Goal: Transaction & Acquisition: Purchase product/service

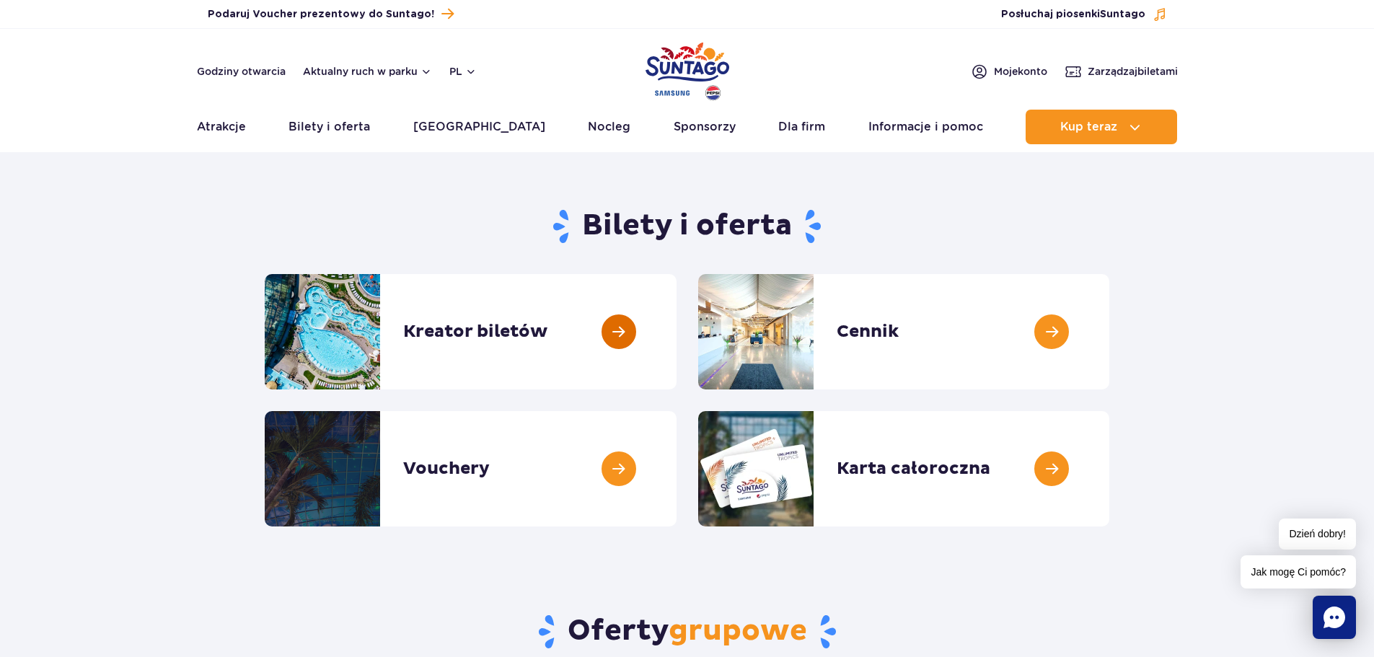
click at [676, 330] on link at bounding box center [676, 331] width 0 height 115
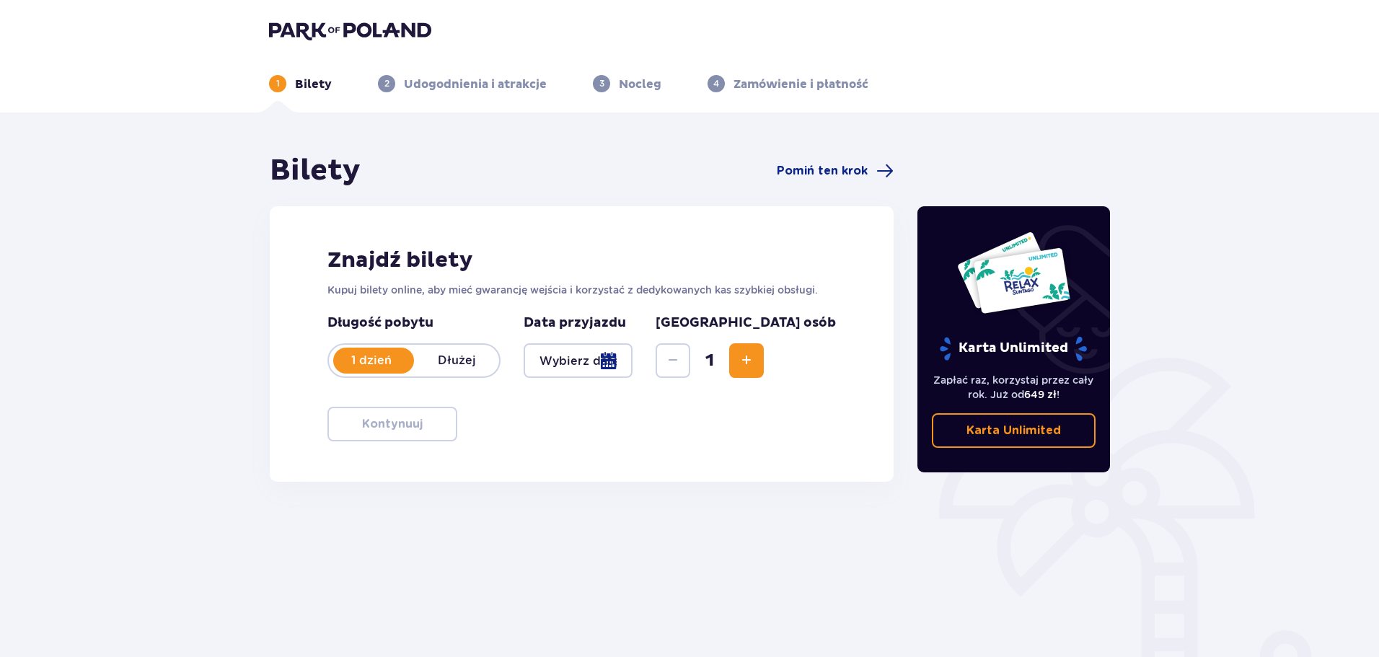
click at [575, 363] on div at bounding box center [577, 360] width 109 height 35
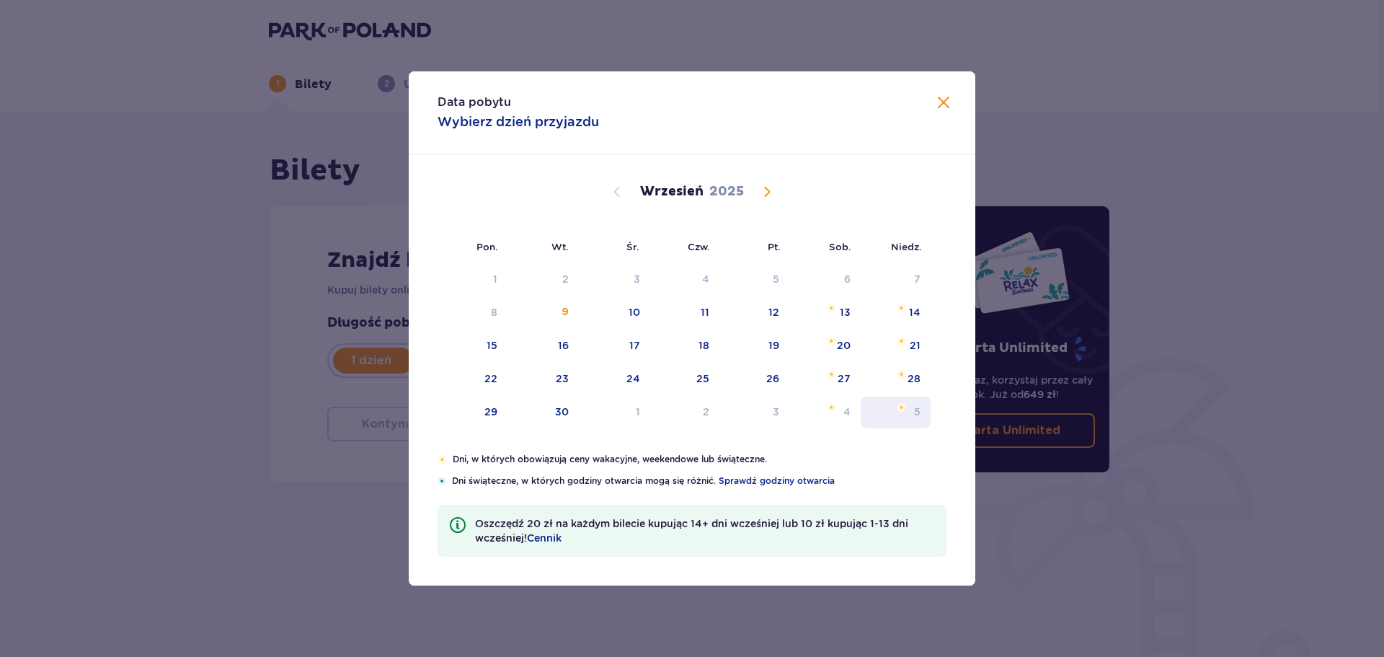
click at [915, 399] on div "5" at bounding box center [896, 413] width 70 height 32
type input "05.10.25"
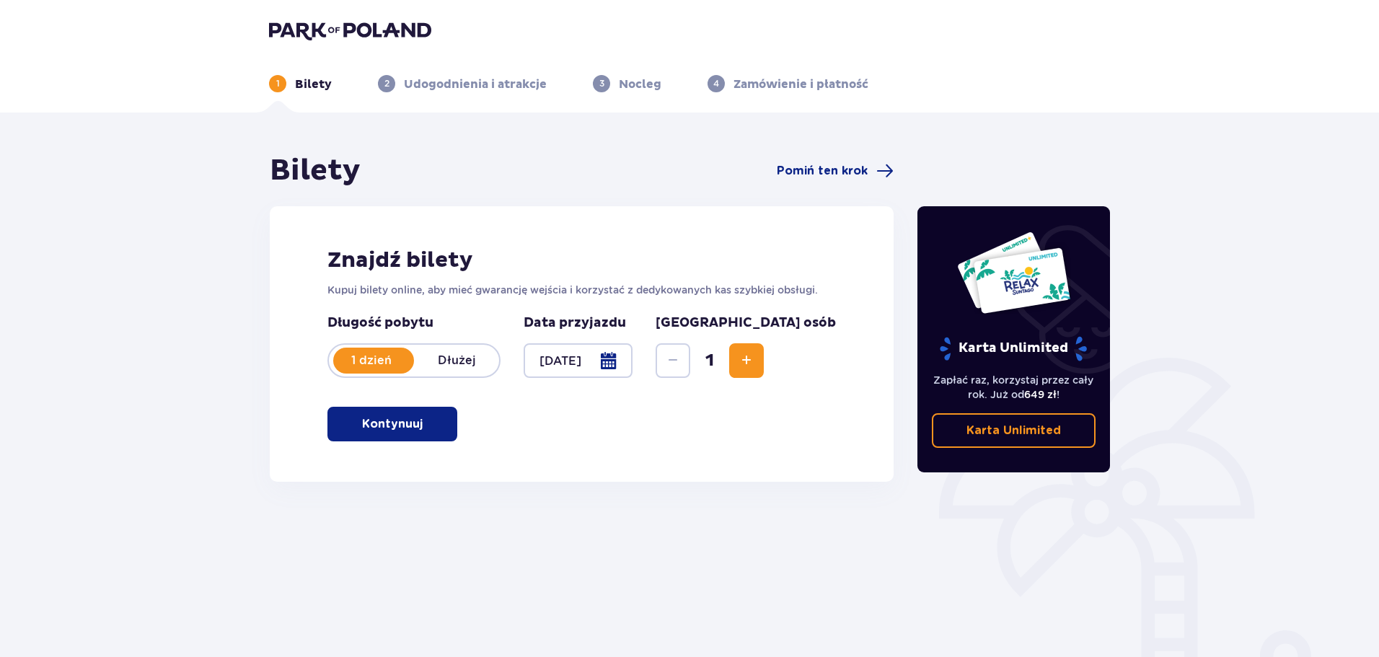
click at [755, 356] on span "Increase" at bounding box center [746, 360] width 17 height 17
click at [455, 359] on p "Dłużej" at bounding box center [456, 361] width 85 height 16
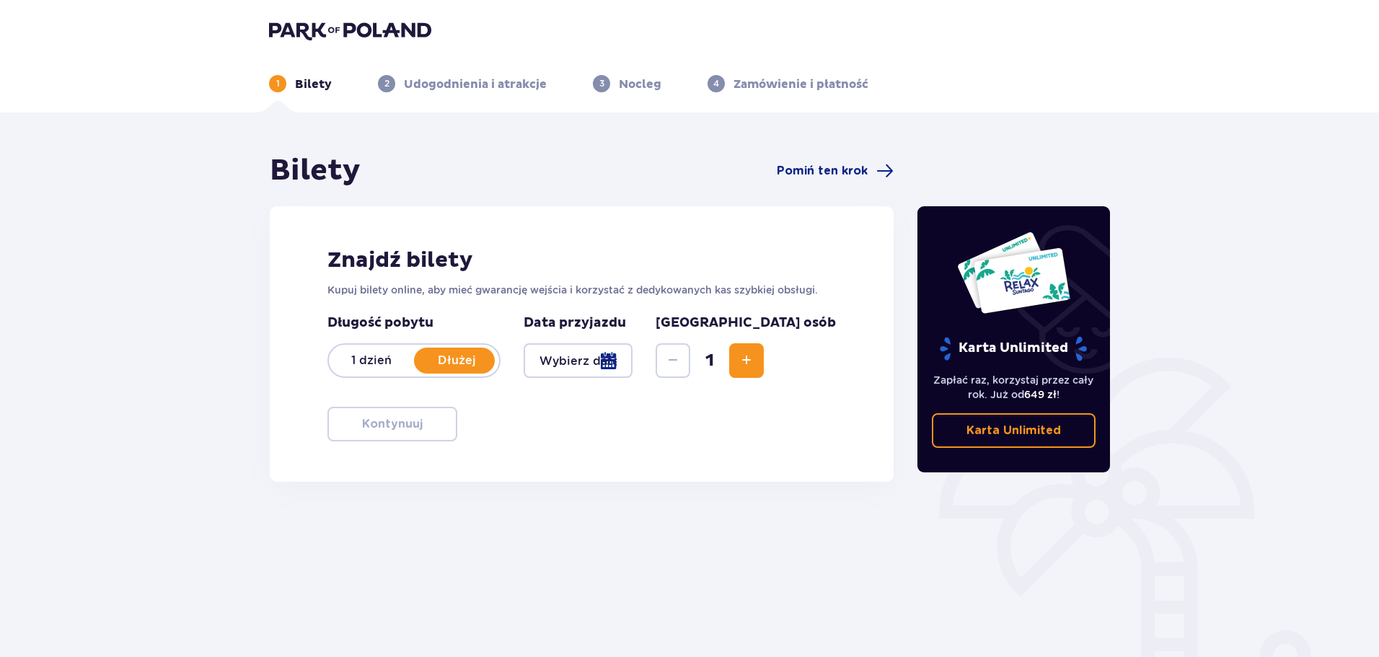
click at [361, 353] on p "1 dzień" at bounding box center [371, 361] width 85 height 16
click at [568, 350] on div at bounding box center [577, 360] width 109 height 35
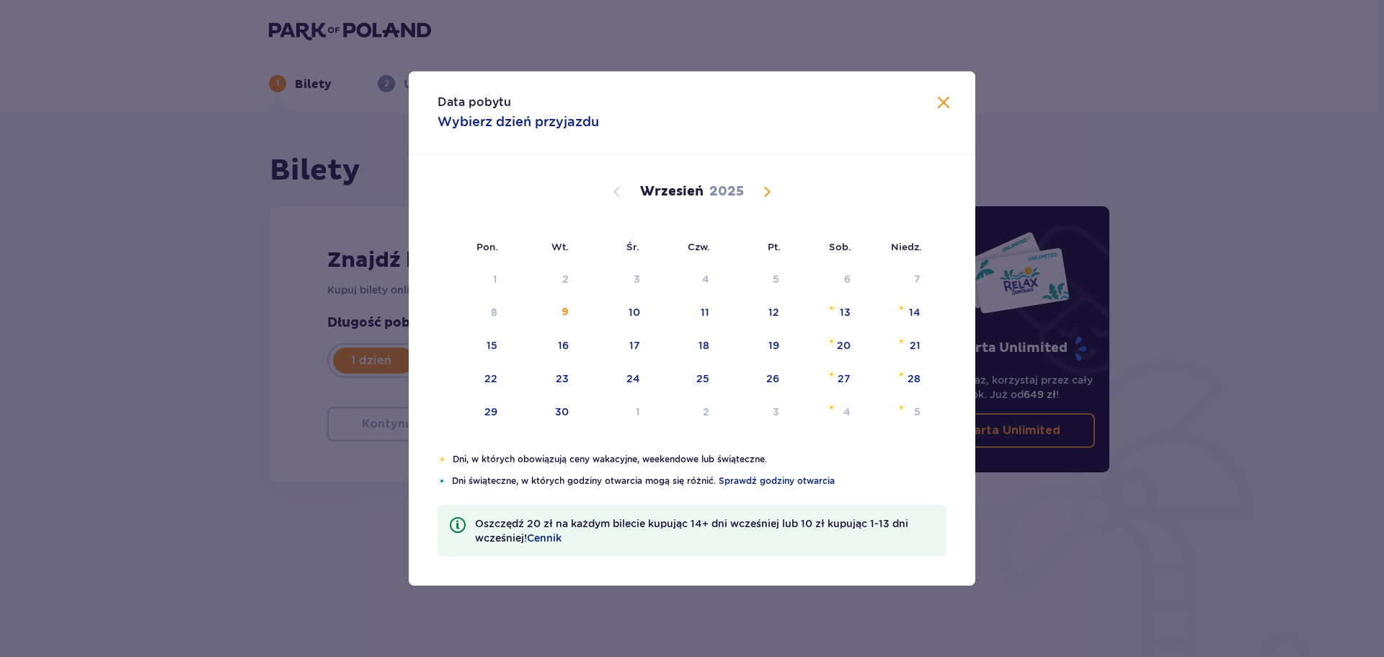
click at [764, 192] on span "Calendar" at bounding box center [767, 191] width 17 height 17
click at [769, 190] on span "Calendar" at bounding box center [767, 191] width 17 height 17
click at [843, 415] on div "29" at bounding box center [842, 412] width 13 height 14
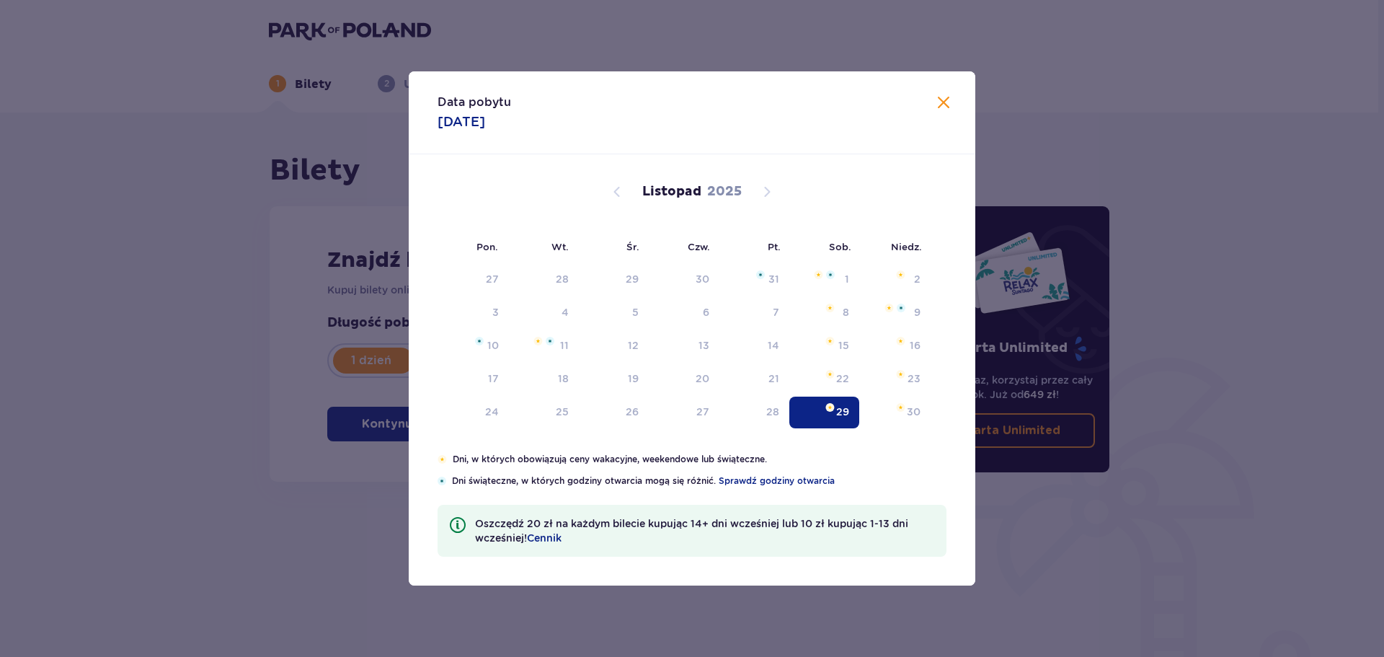
type input "29.11.25"
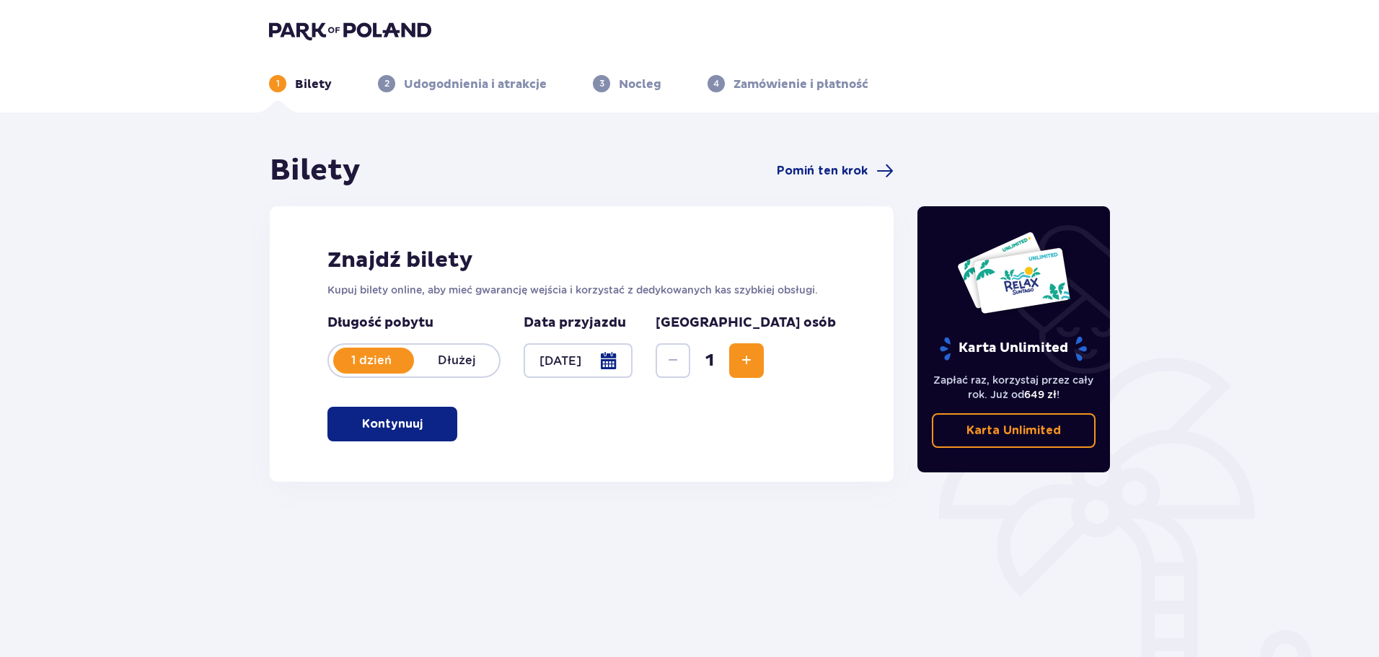
click at [764, 371] on button "Increase" at bounding box center [746, 360] width 35 height 35
click at [408, 426] on p "Kontynuuj" at bounding box center [392, 424] width 61 height 16
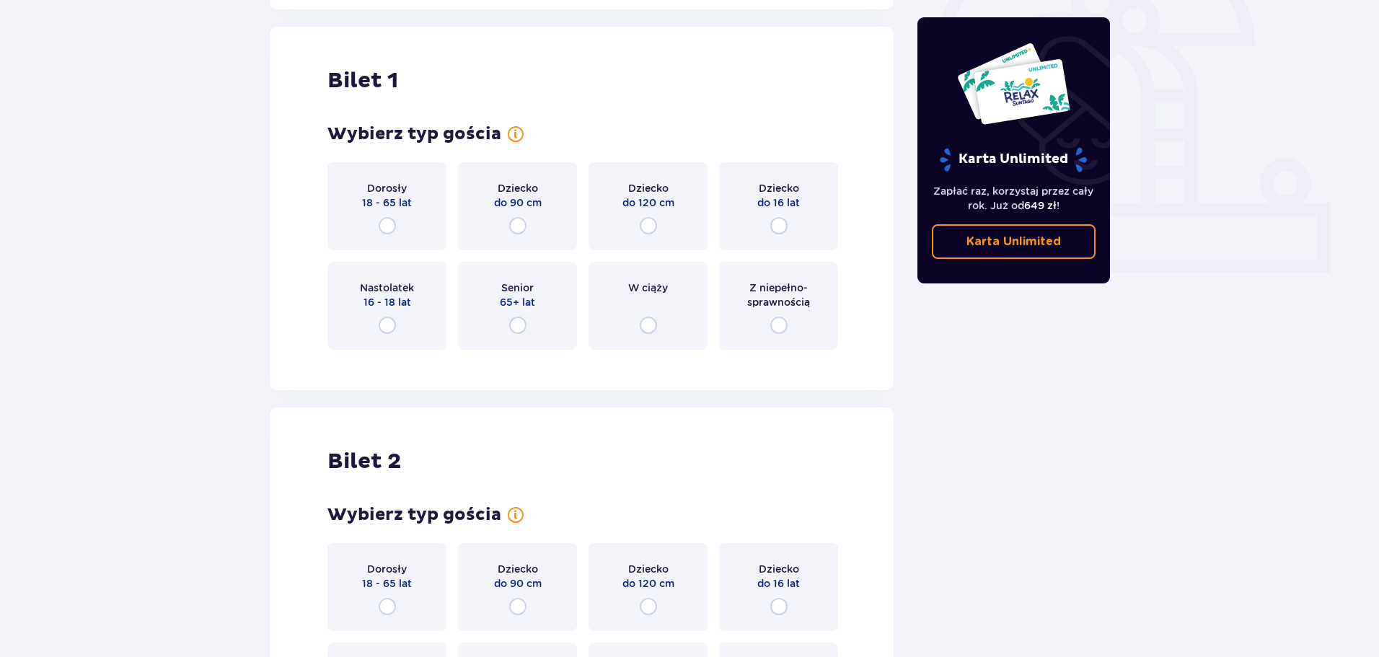
scroll to position [482, 0]
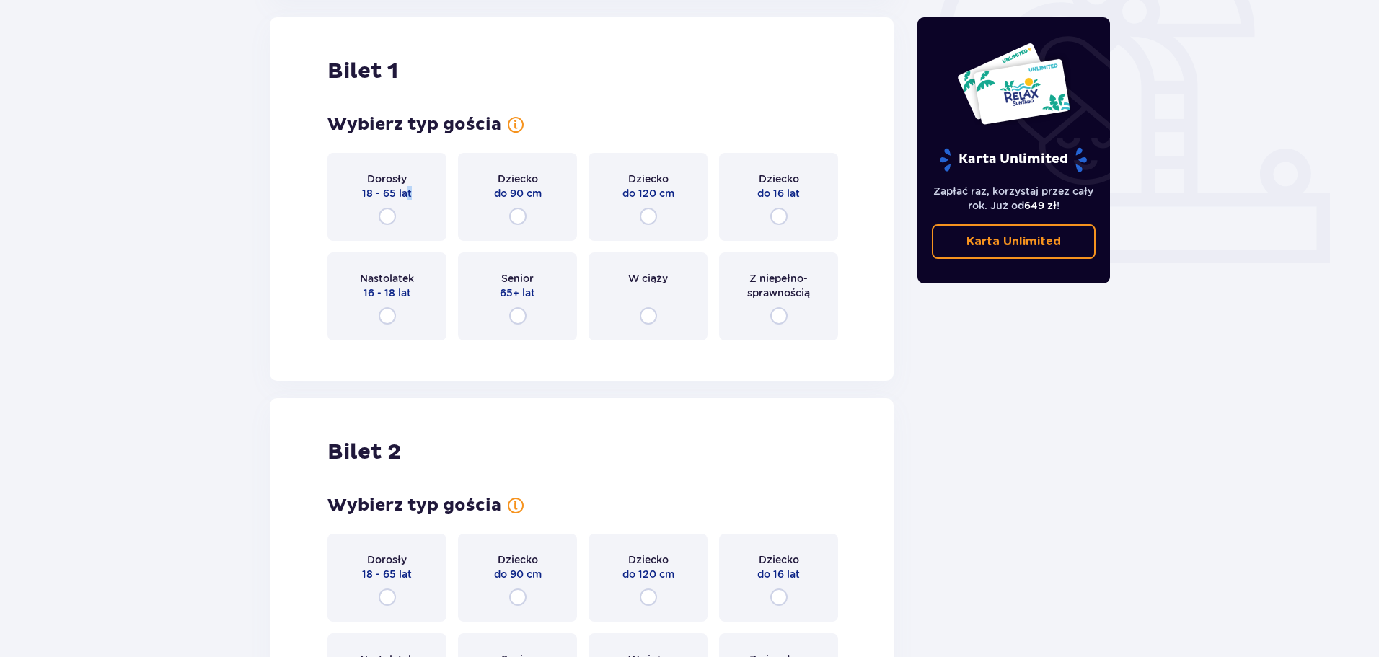
click at [407, 211] on div "Dorosły 18 - 65 lat" at bounding box center [386, 197] width 119 height 88
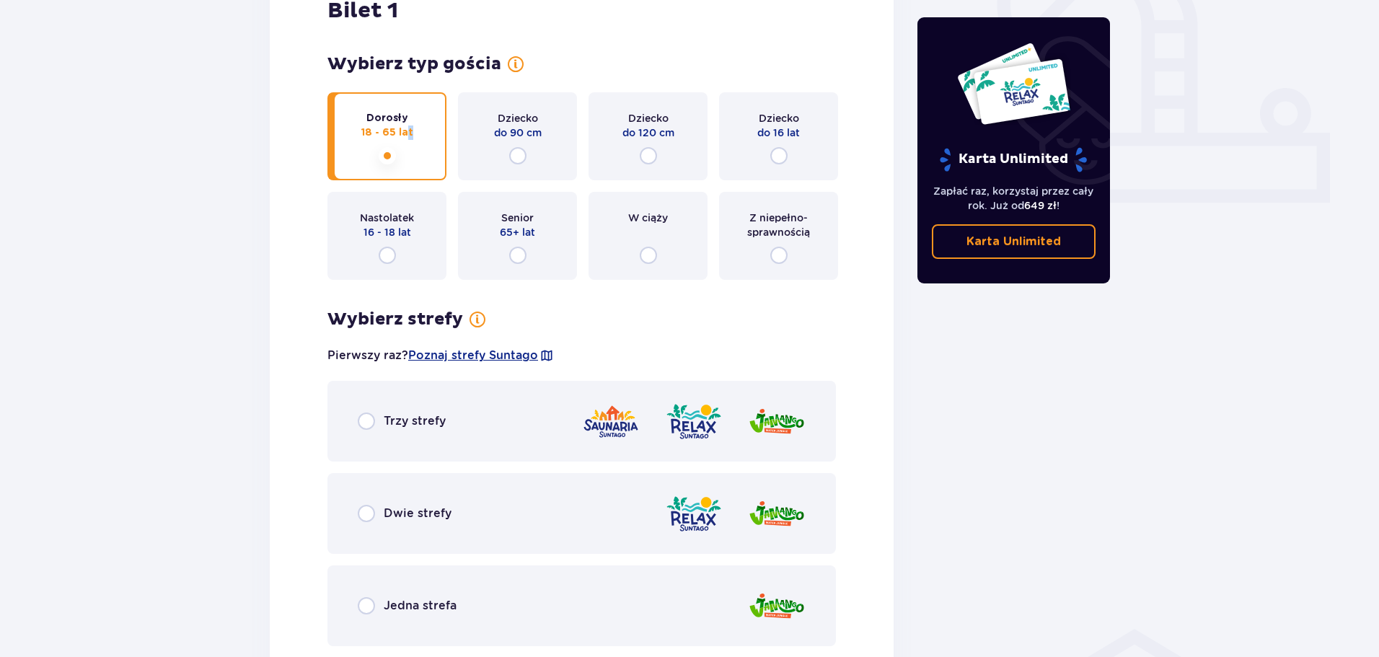
scroll to position [641, 0]
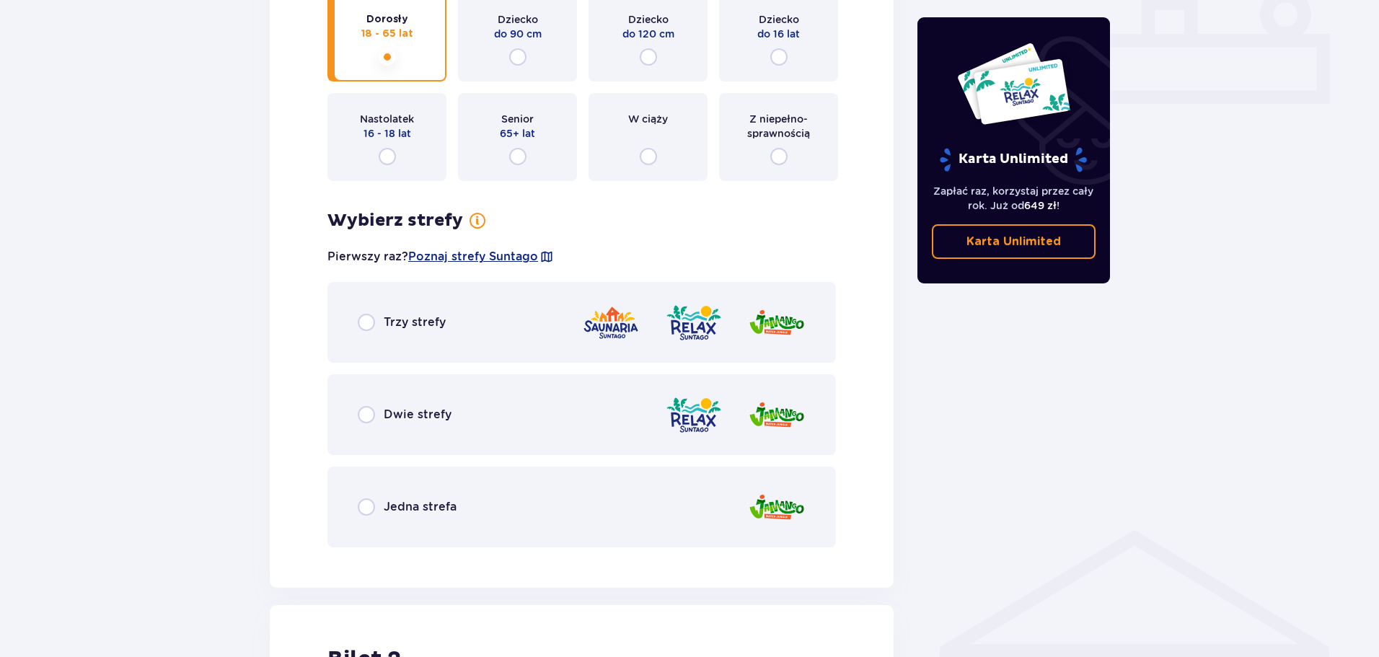
drag, startPoint x: 411, startPoint y: 323, endPoint x: 420, endPoint y: 330, distance: 11.3
click at [411, 324] on p "Trzy strefy" at bounding box center [415, 322] width 62 height 16
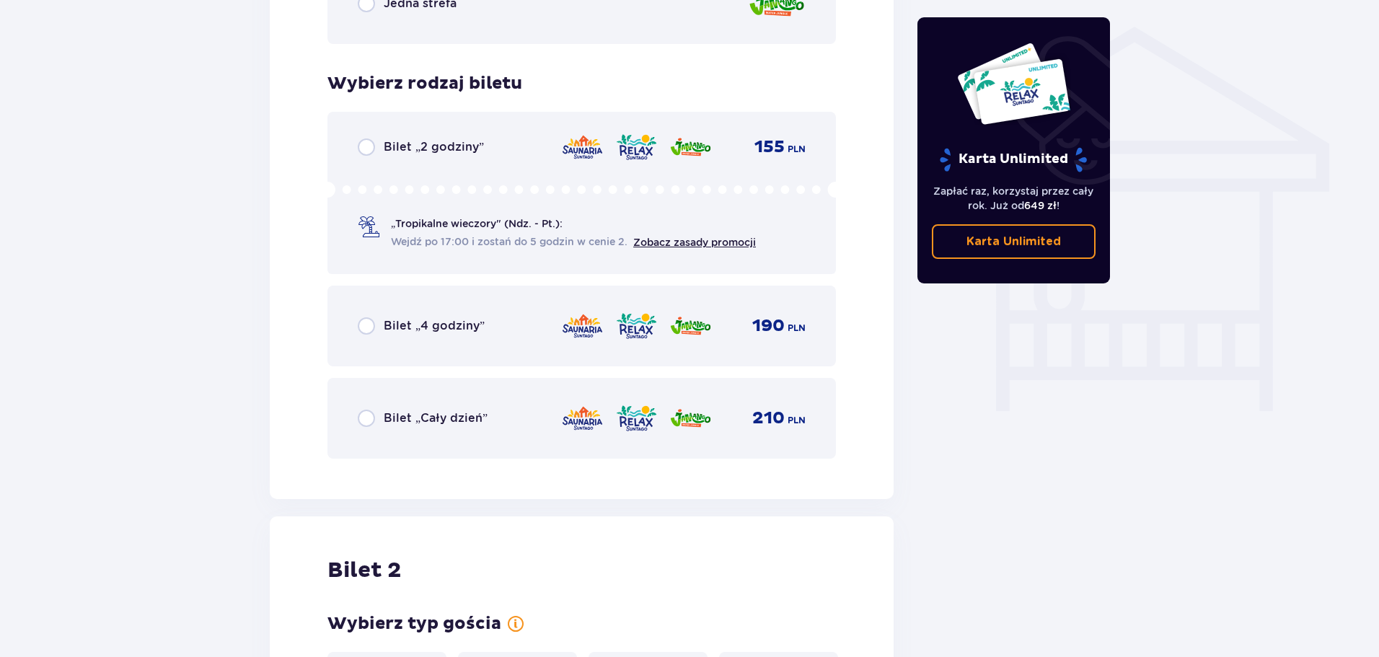
scroll to position [1104, 0]
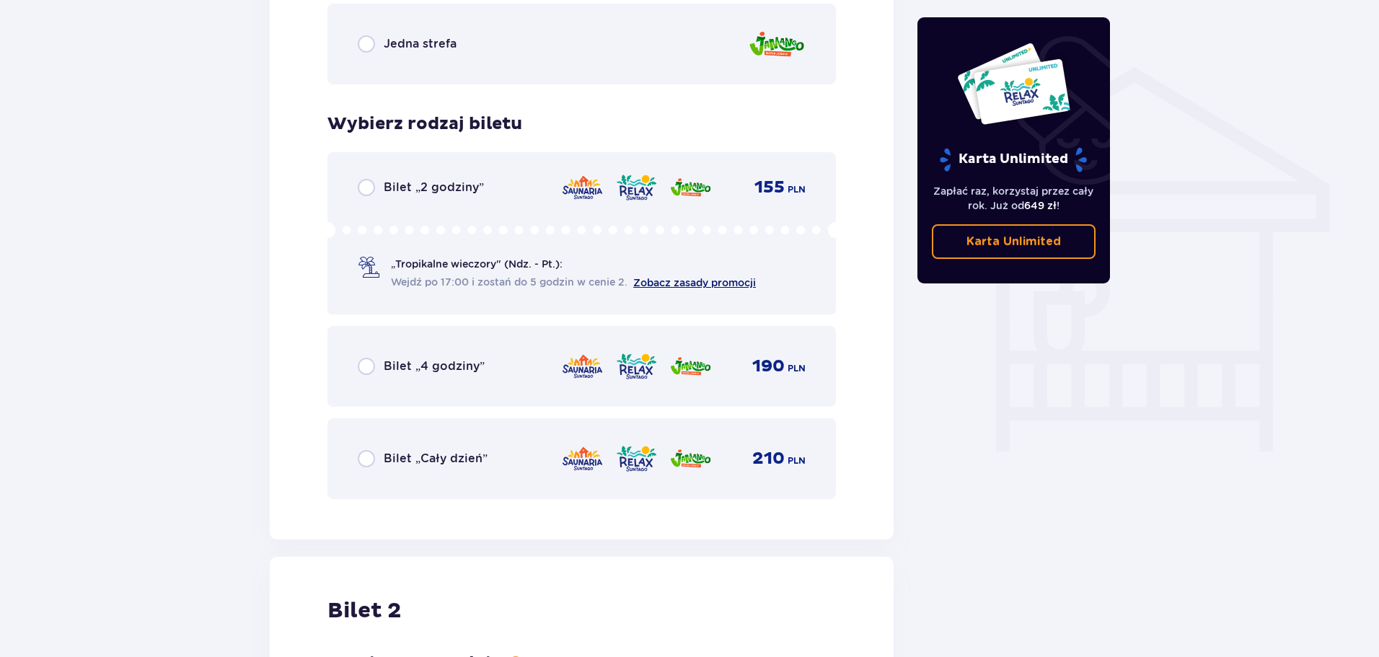
click at [689, 286] on link "Zobacz zasady promocji" at bounding box center [694, 283] width 123 height 12
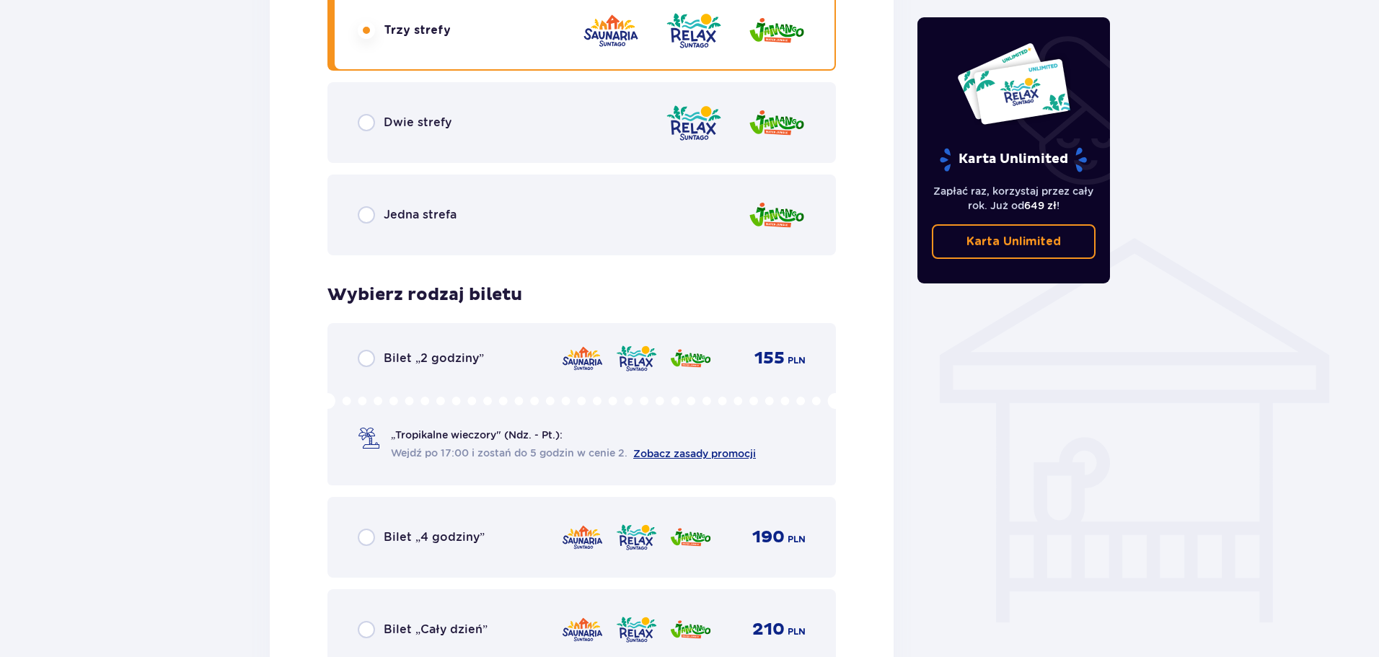
scroll to position [1008, 0]
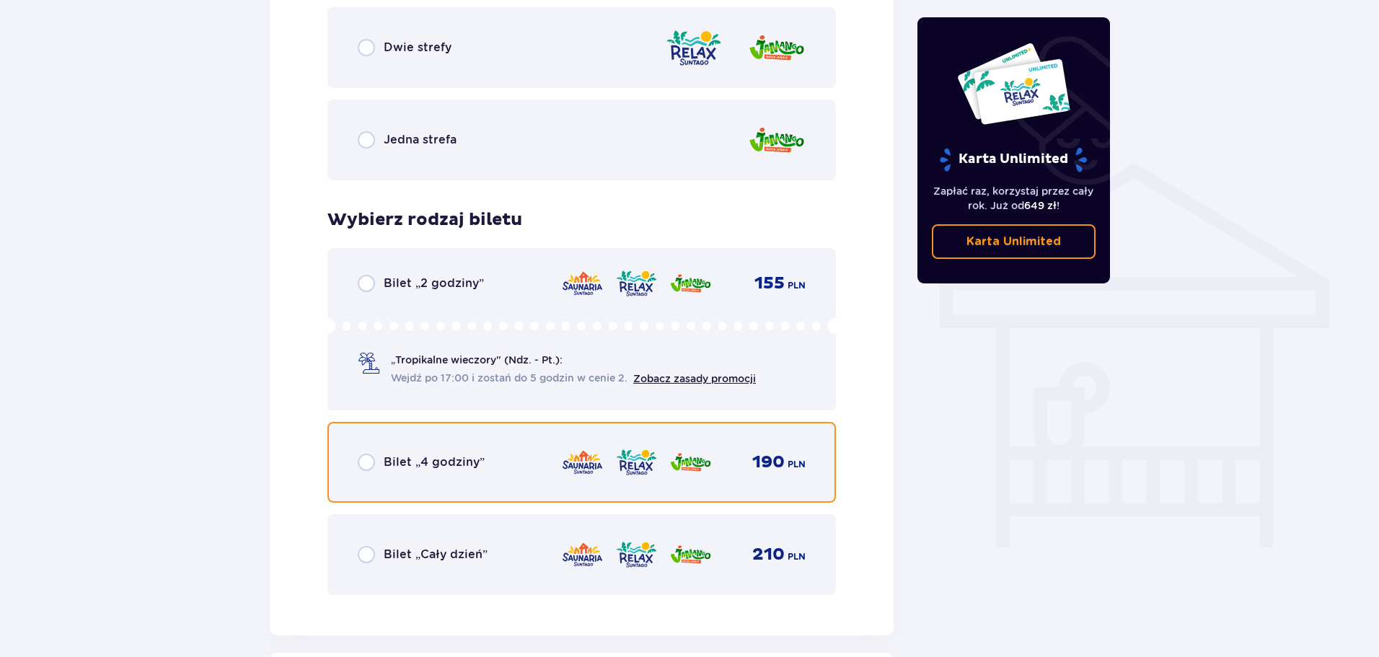
click at [366, 464] on input "radio" at bounding box center [366, 462] width 17 height 17
radio input "true"
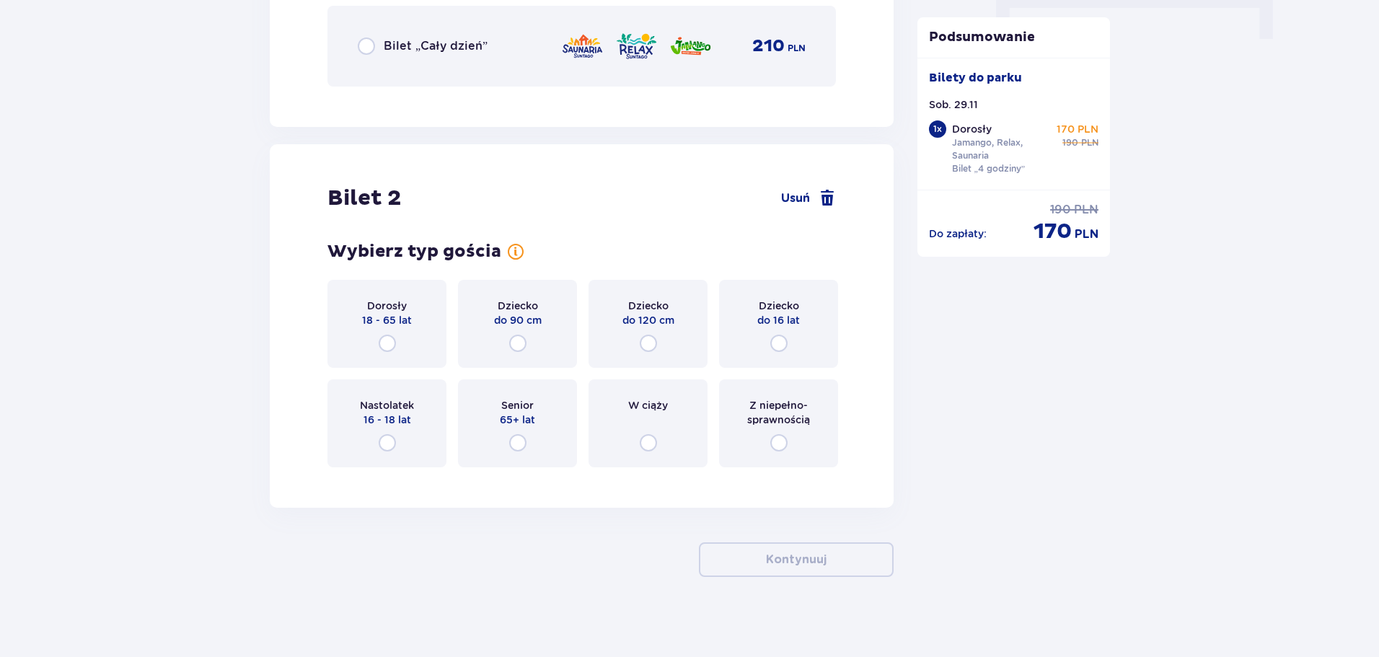
scroll to position [1523, 0]
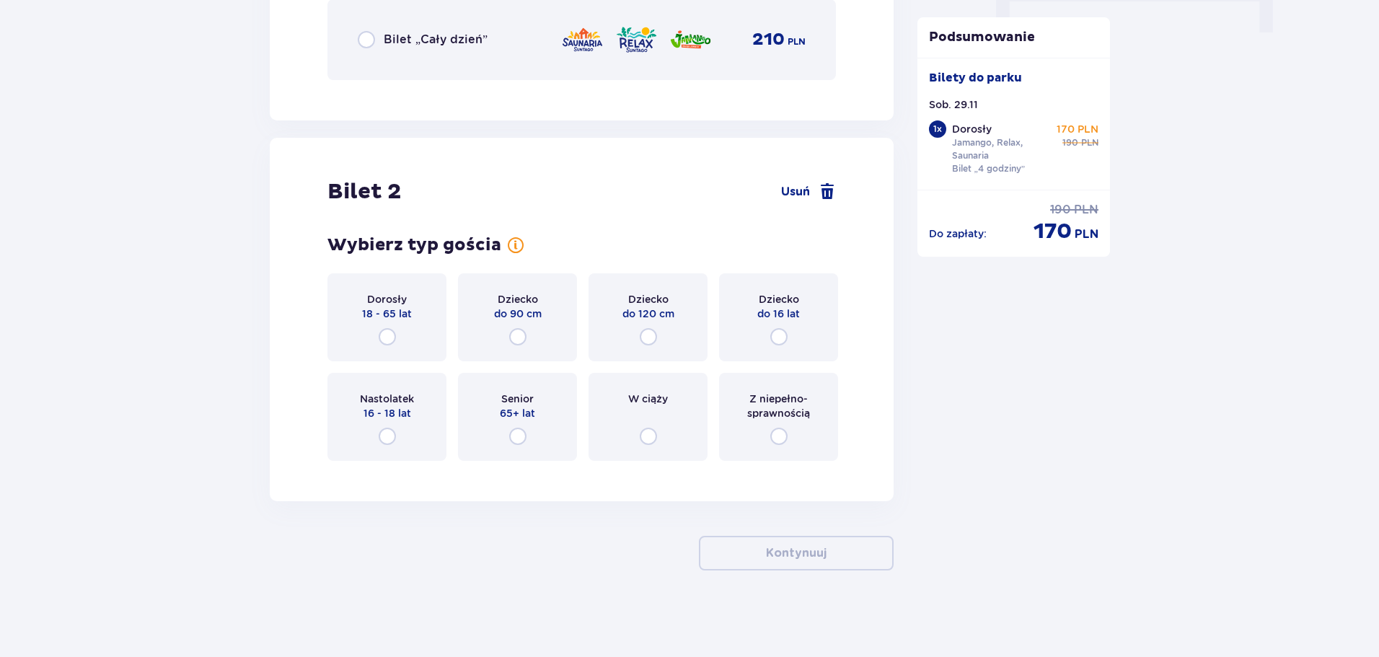
click at [390, 327] on div "Dorosły 18 - 65 lat" at bounding box center [386, 317] width 119 height 88
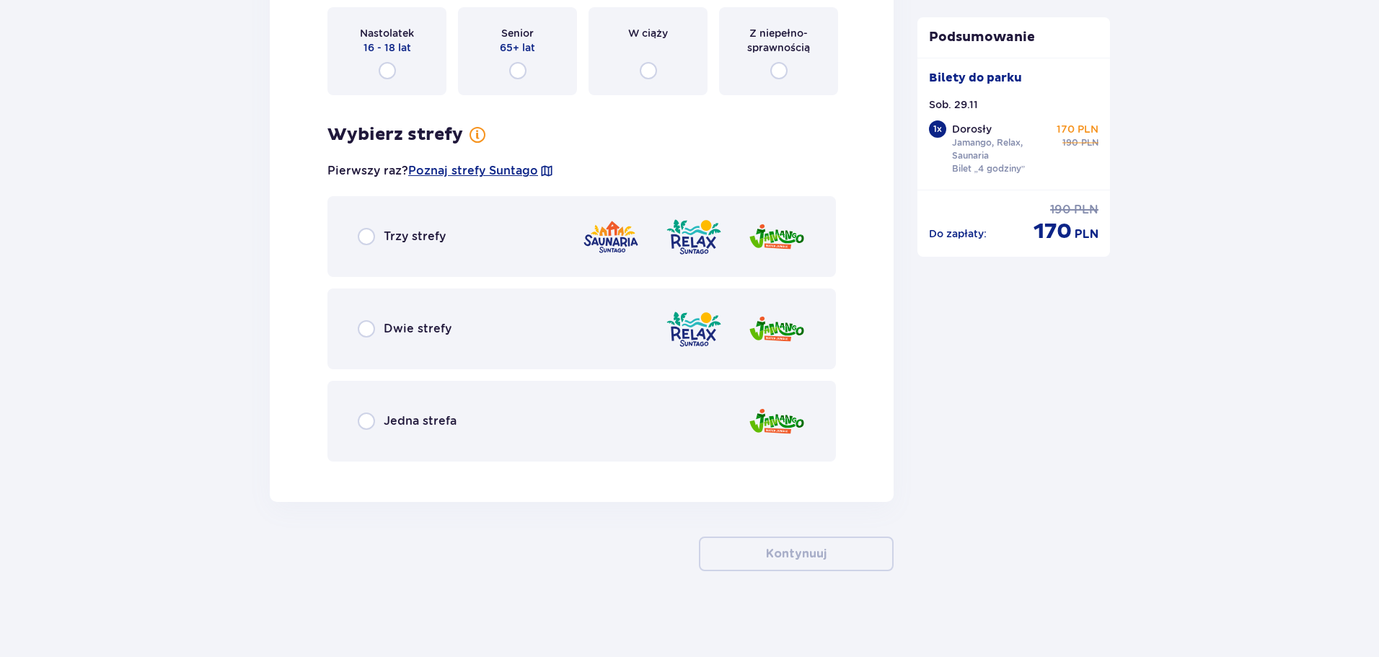
scroll to position [1889, 0]
click at [390, 410] on div "Jedna strefa" at bounding box center [581, 420] width 508 height 81
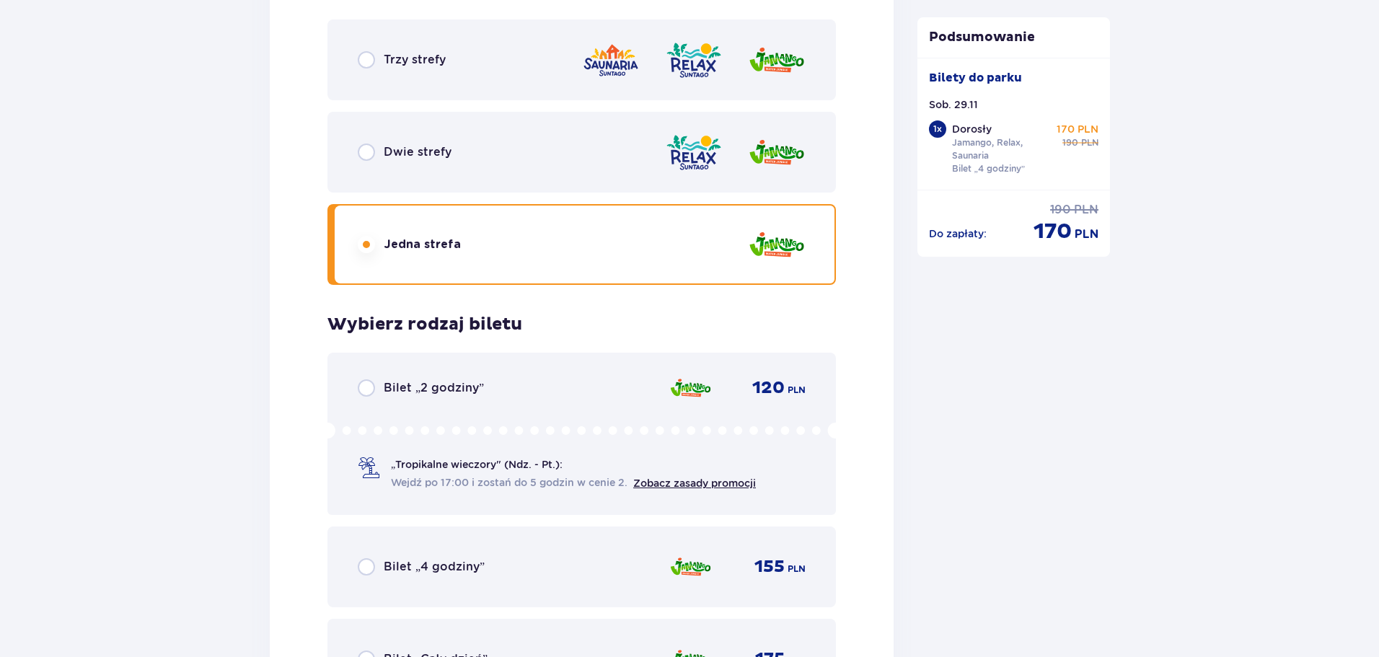
scroll to position [1727, 0]
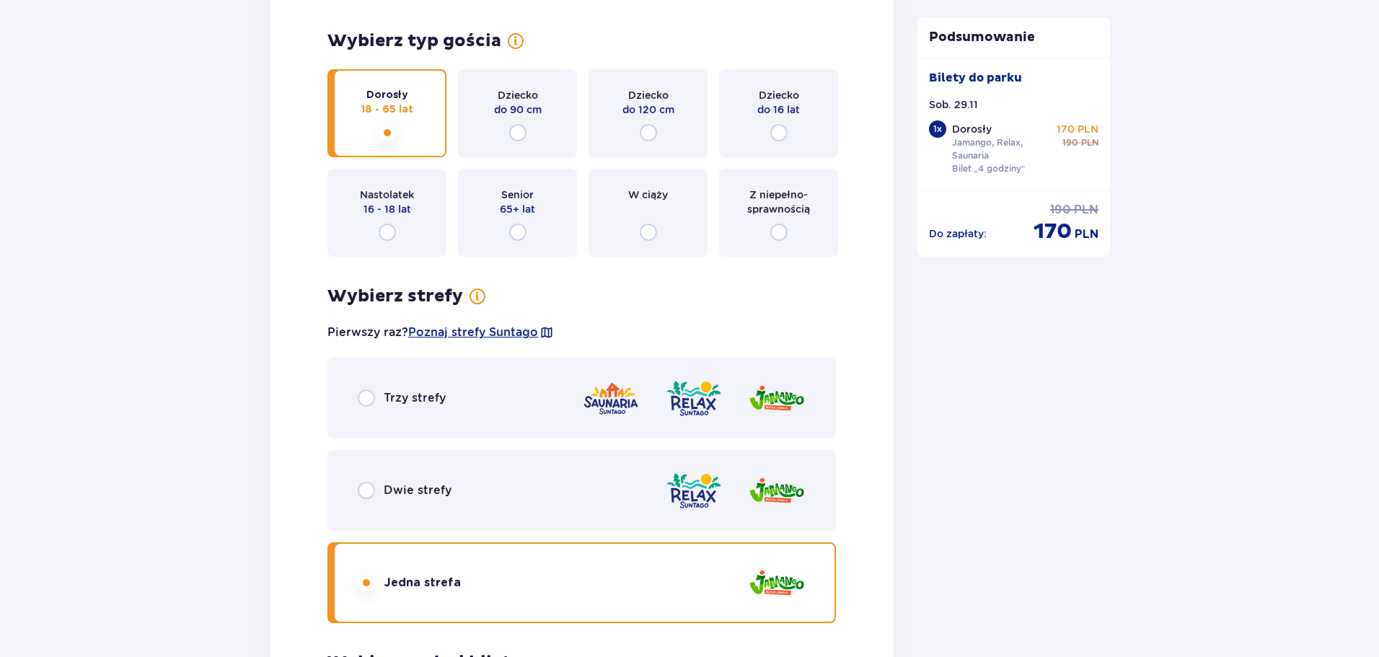
click at [402, 405] on p "Trzy strefy" at bounding box center [415, 398] width 62 height 16
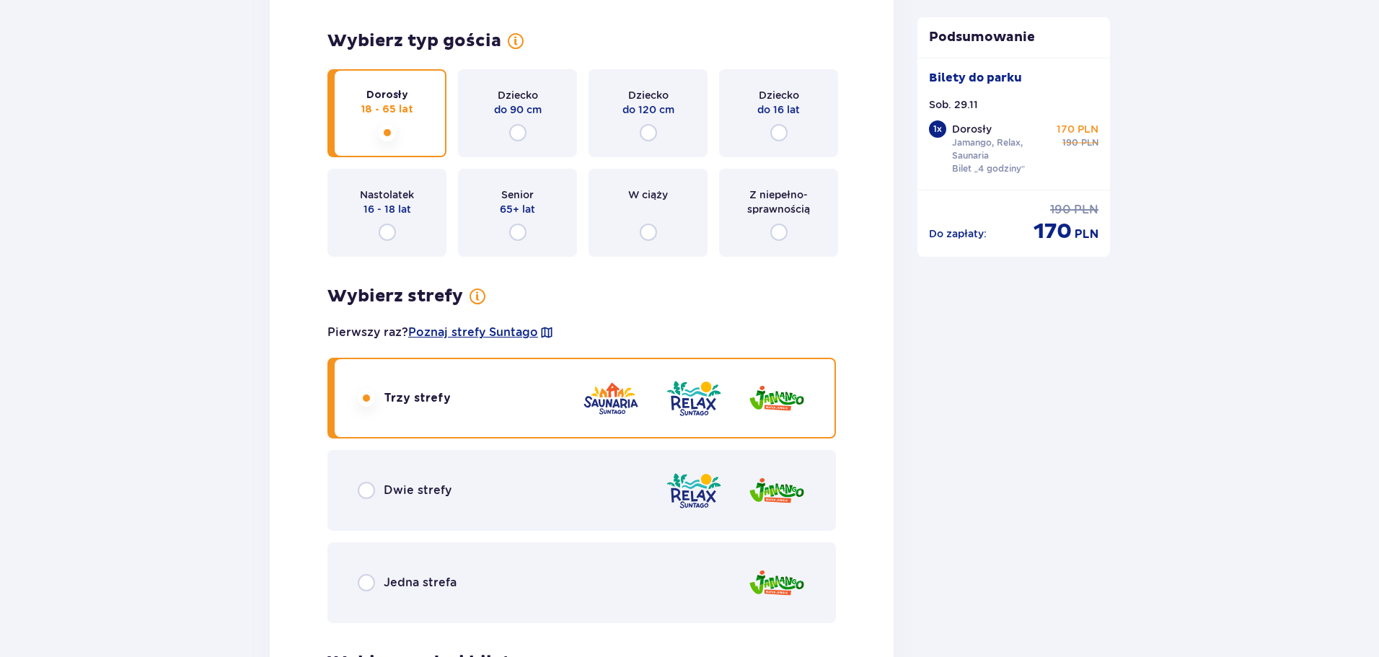
click at [490, 494] on div "Dwie strefy" at bounding box center [581, 490] width 508 height 81
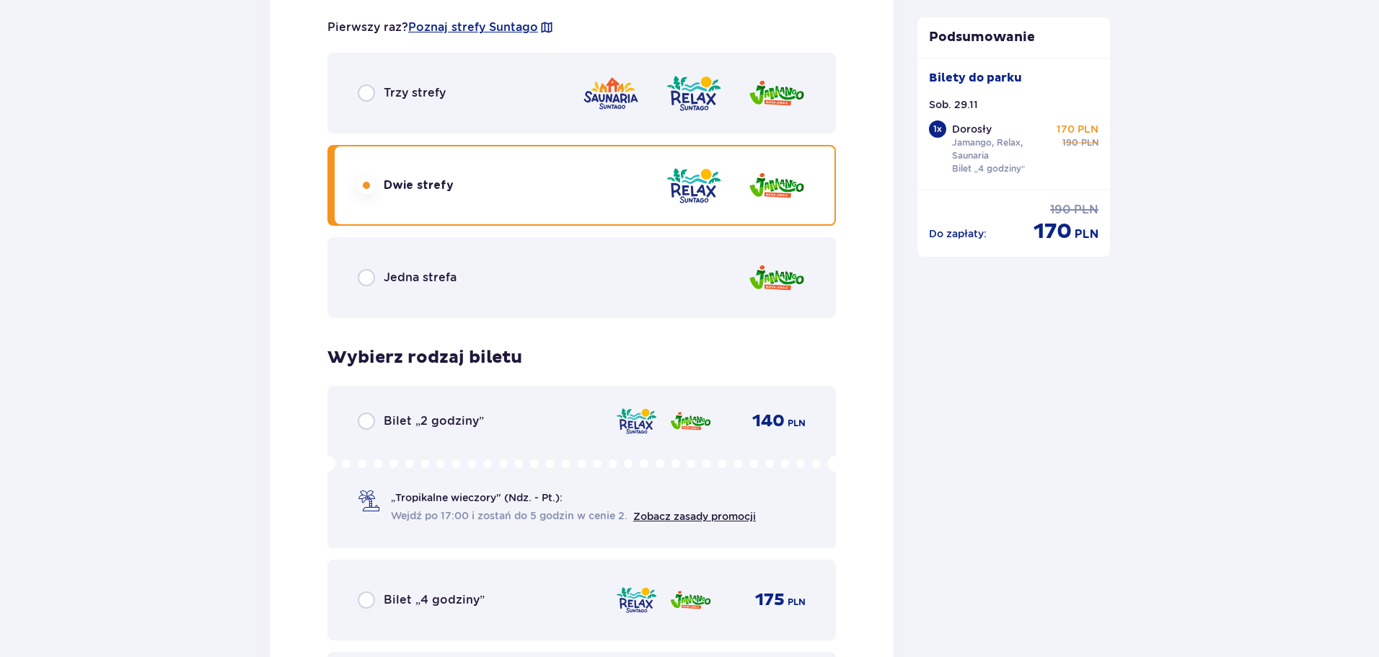
scroll to position [1823, 0]
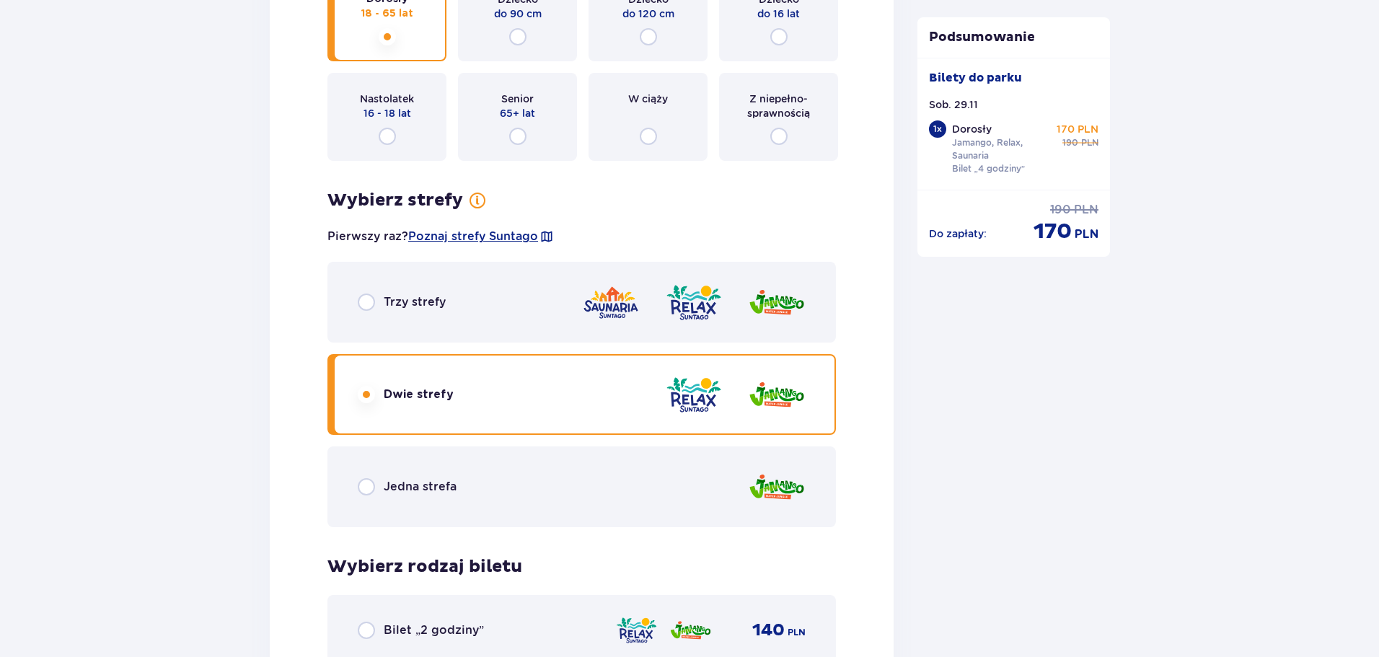
click at [476, 310] on div "Trzy strefy" at bounding box center [581, 302] width 508 height 81
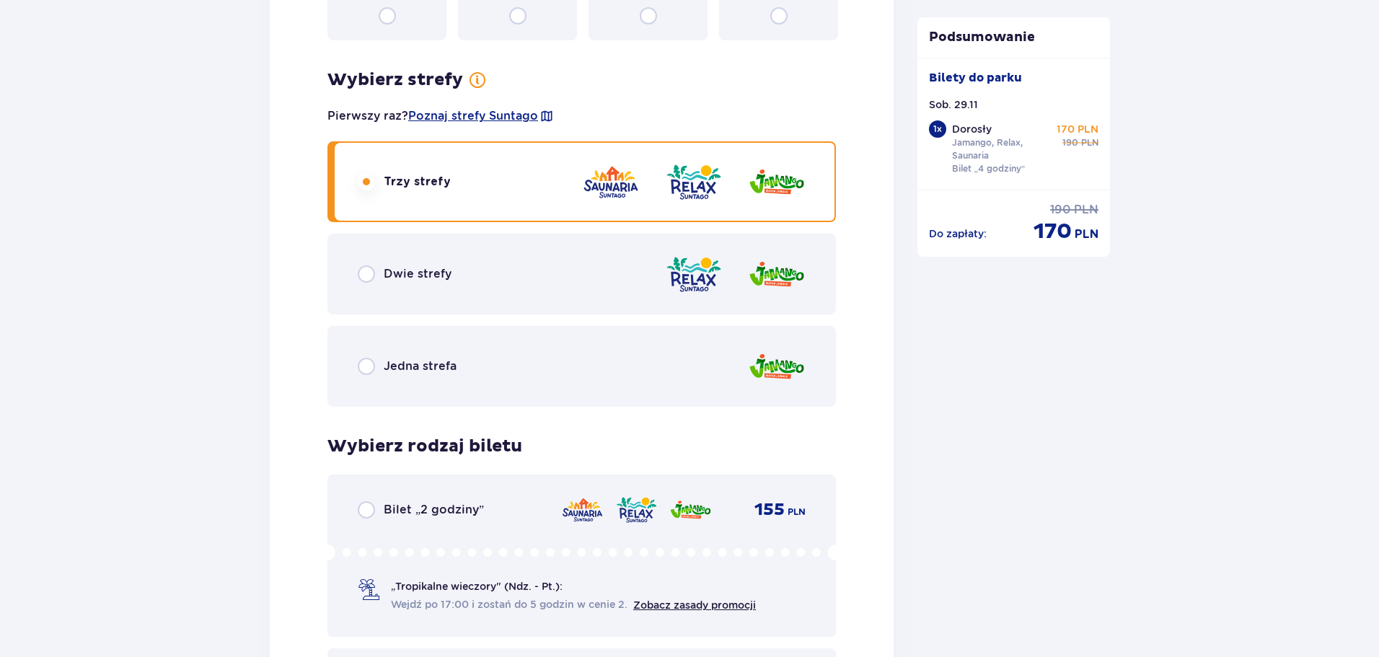
scroll to position [2111, 0]
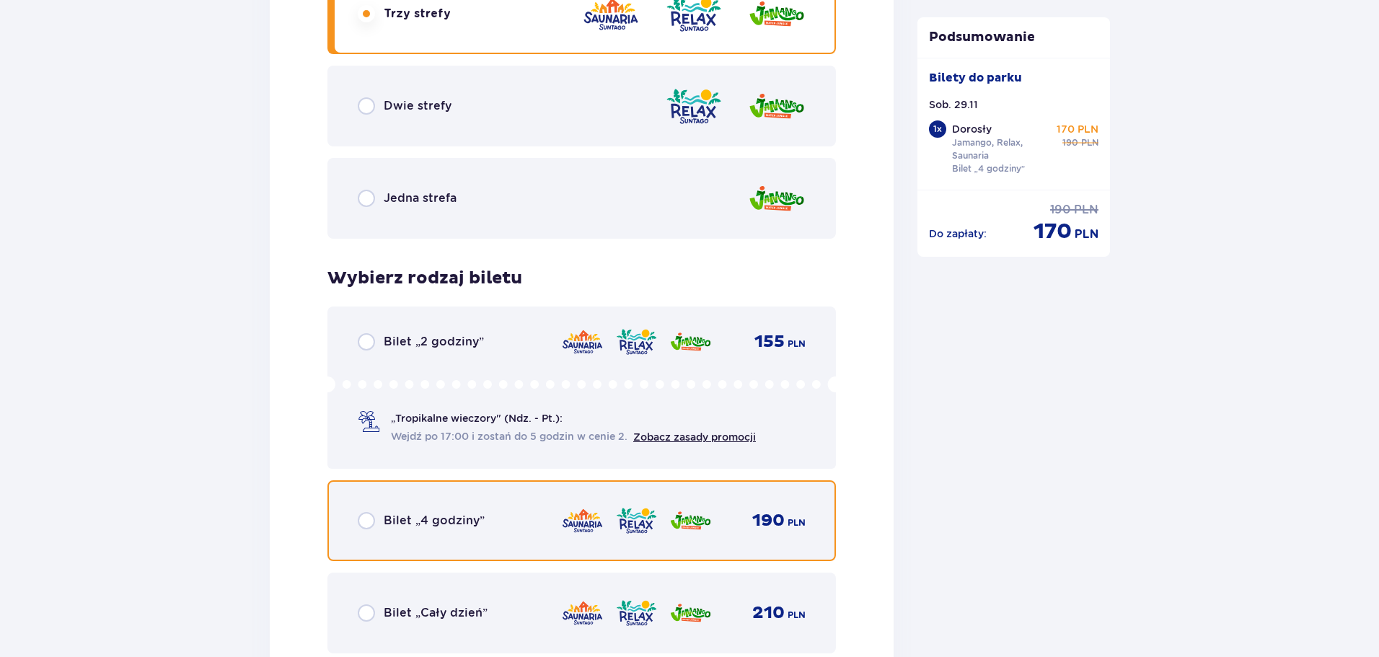
click at [366, 517] on input "radio" at bounding box center [366, 520] width 17 height 17
radio input "true"
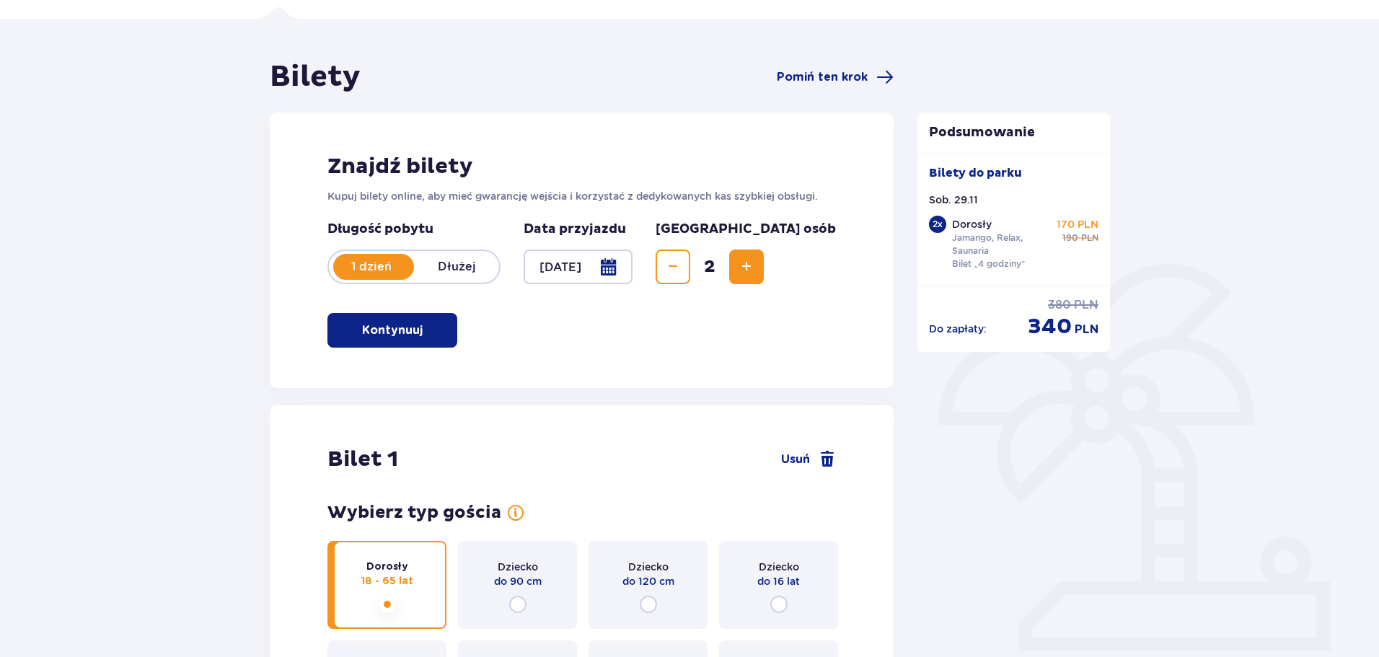
scroll to position [0, 0]
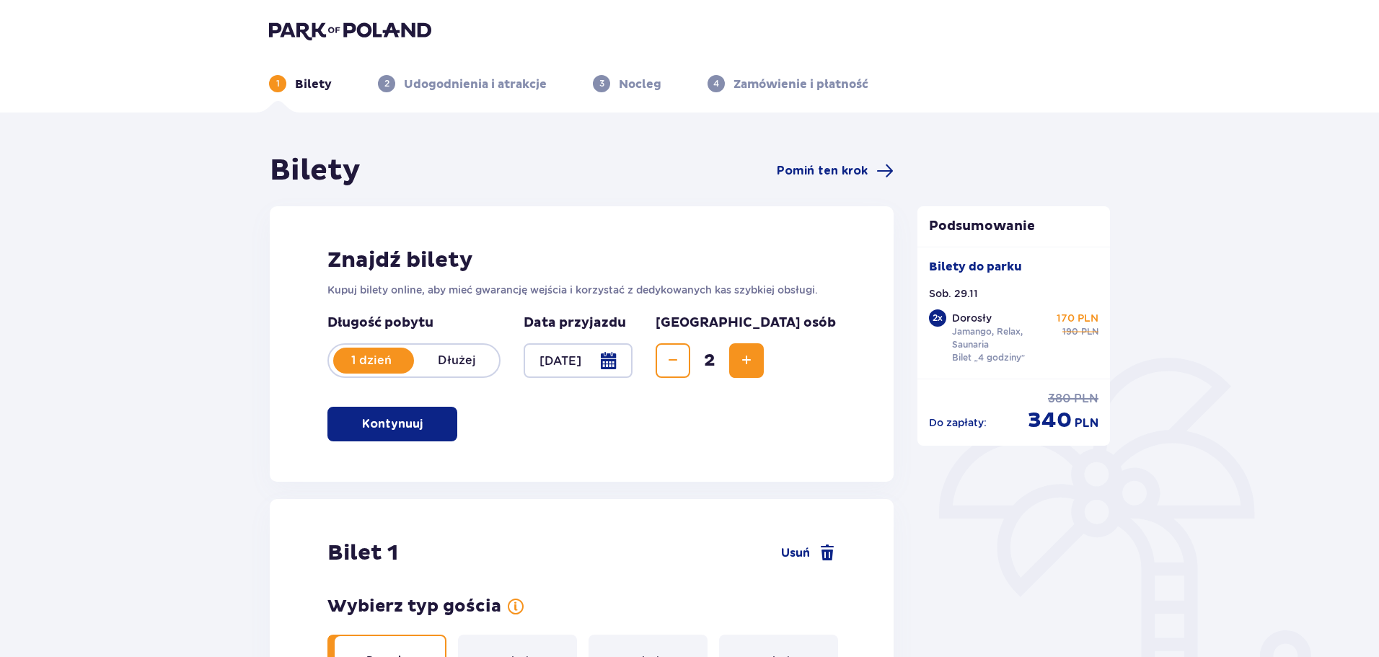
click at [299, 25] on img at bounding box center [350, 30] width 162 height 20
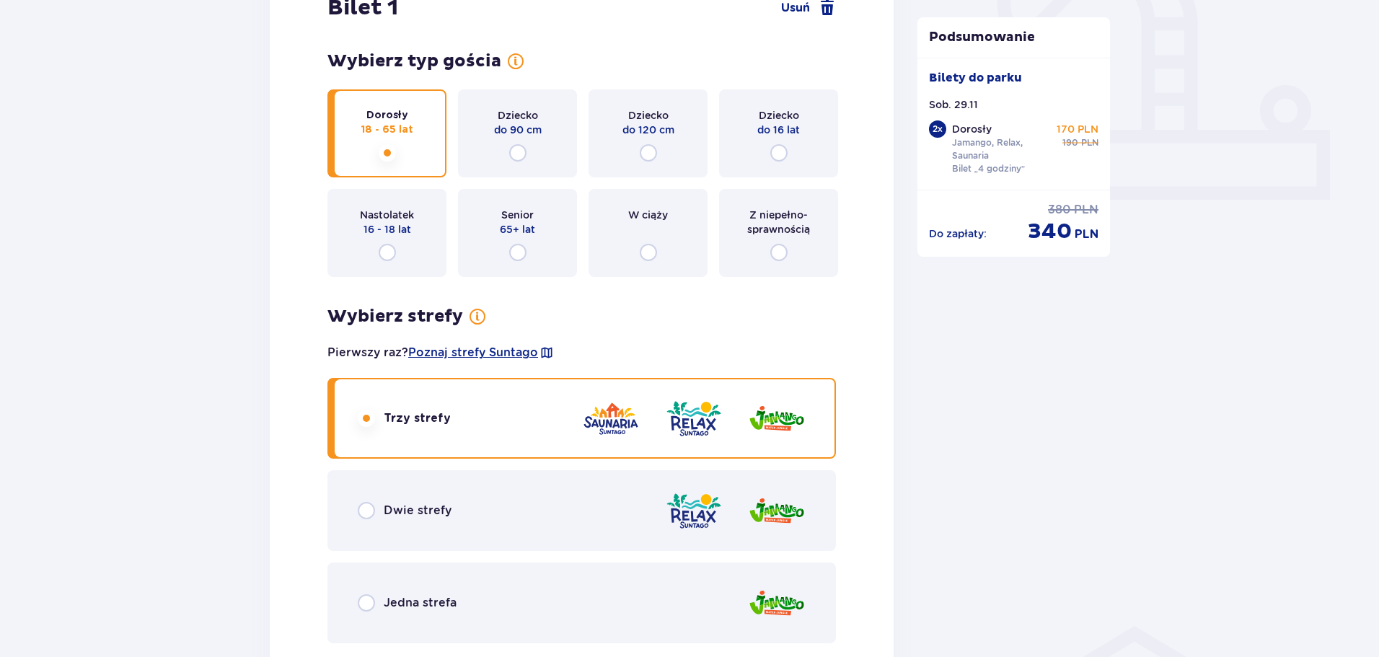
scroll to position [577, 0]
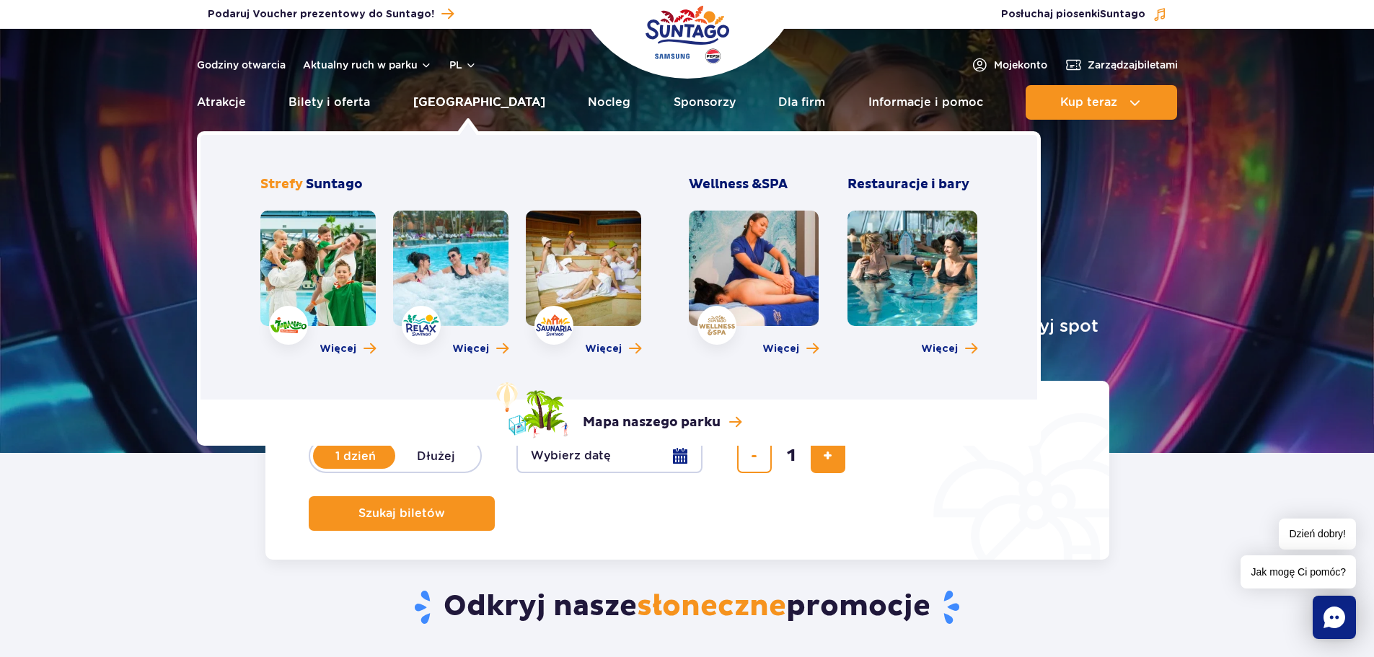
click at [472, 102] on link "[GEOGRAPHIC_DATA]" at bounding box center [479, 102] width 132 height 35
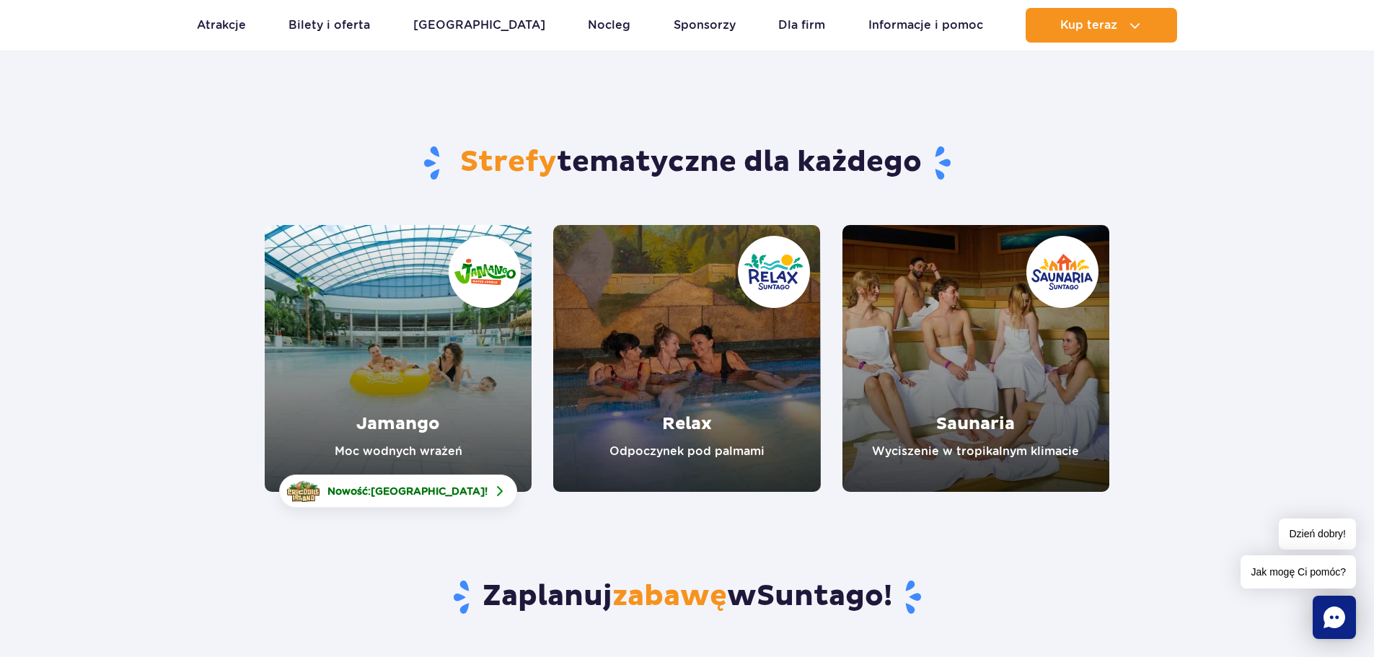
scroll to position [96, 0]
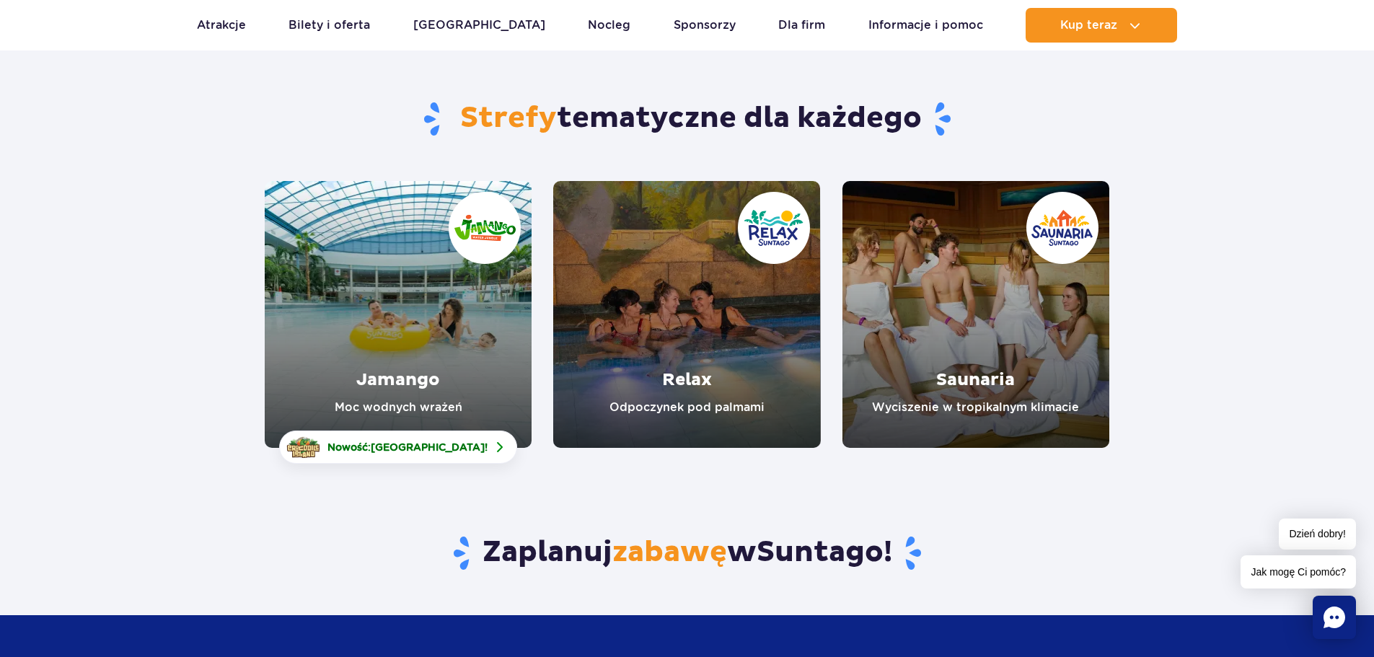
click at [692, 314] on link "Relax" at bounding box center [686, 314] width 267 height 267
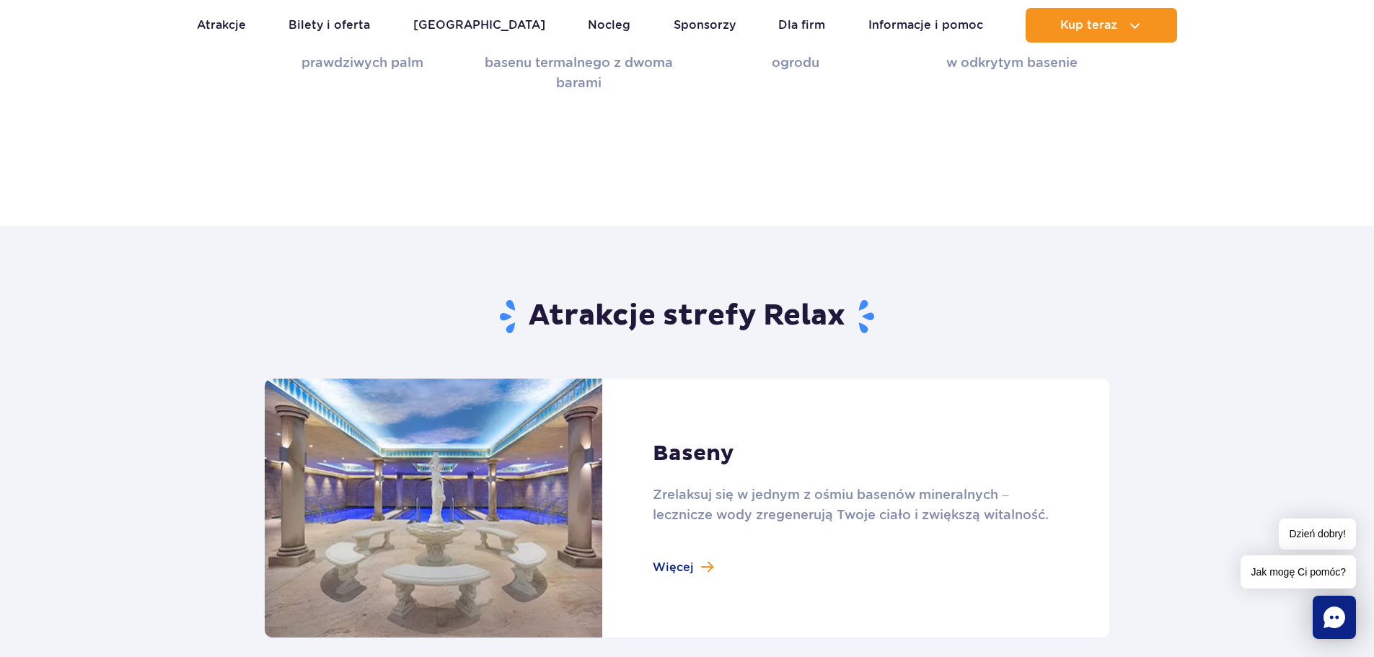
scroll to position [1154, 0]
